Goal: Task Accomplishment & Management: Use online tool/utility

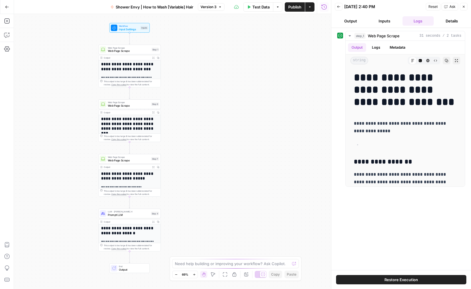
click at [128, 27] on span "Workflow" at bounding box center [129, 26] width 20 height 3
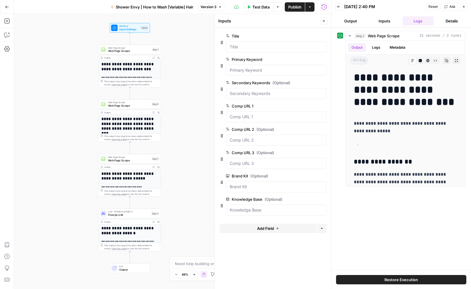
click at [180, 39] on div "**********" at bounding box center [172, 151] width 317 height 275
click at [396, 6] on button "Close" at bounding box center [464, 7] width 8 height 8
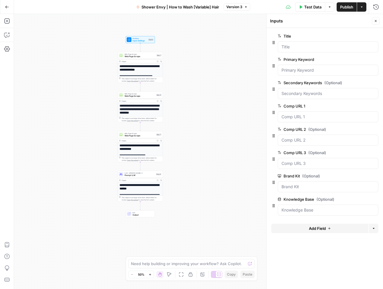
click at [377, 20] on icon "button" at bounding box center [376, 21] width 4 height 4
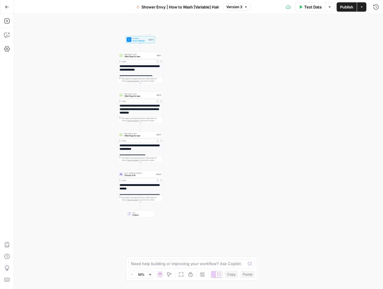
click at [135, 38] on span "Workflow" at bounding box center [139, 38] width 15 height 2
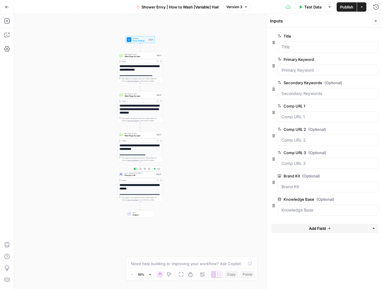
click at [144, 176] on span "Prompt LLM" at bounding box center [140, 175] width 30 height 3
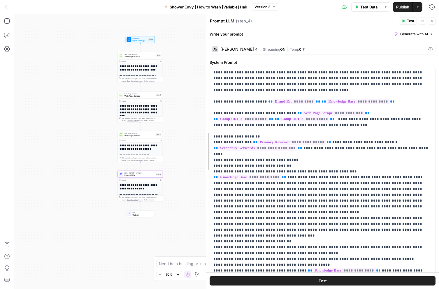
drag, startPoint x: 323, startPoint y: 60, endPoint x: 100, endPoint y: 78, distance: 223.3
click at [100, 78] on body "**********" at bounding box center [219, 144] width 439 height 289
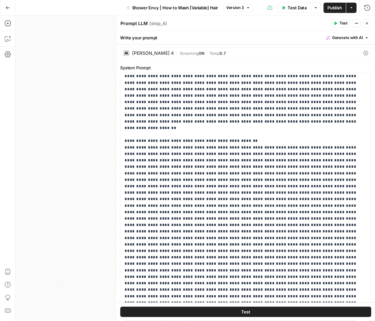
scroll to position [510, 0]
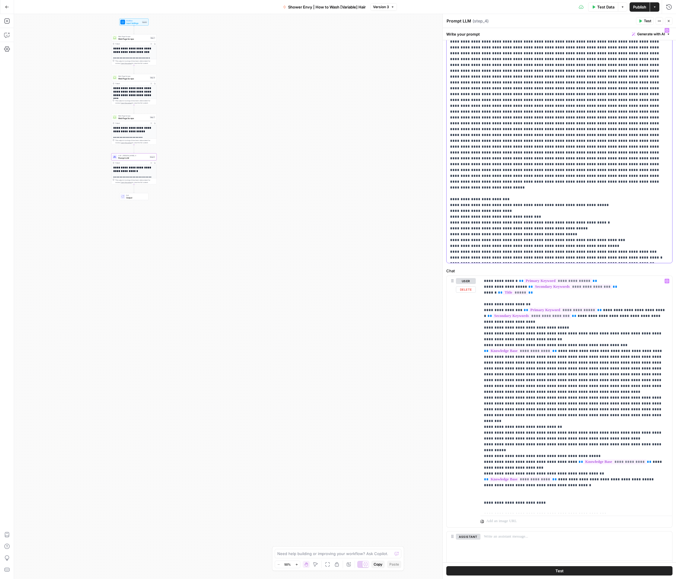
scroll to position [24, 0]
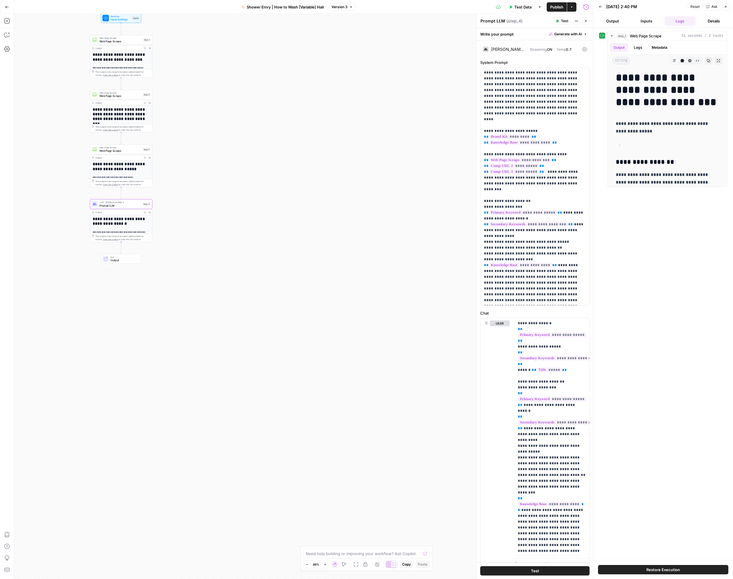
scroll to position [741, 0]
